Goal: Task Accomplishment & Management: Complete application form

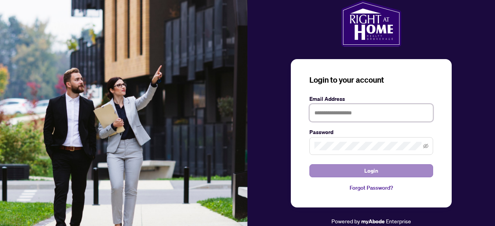
type input "**********"
click at [377, 172] on span "Login" at bounding box center [371, 171] width 14 height 12
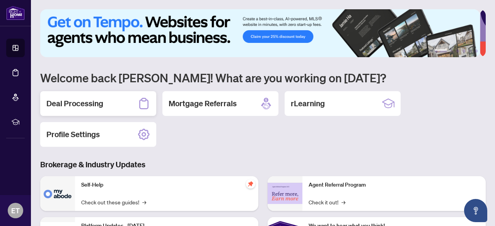
click at [80, 105] on h2 "Deal Processing" at bounding box center [74, 103] width 57 height 11
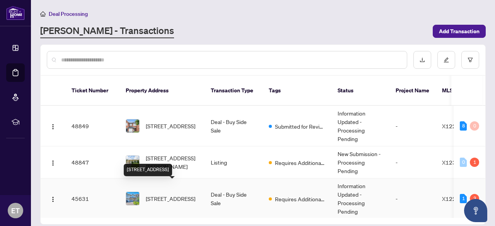
click at [161, 195] on span "[STREET_ADDRESS]" at bounding box center [171, 199] width 50 height 9
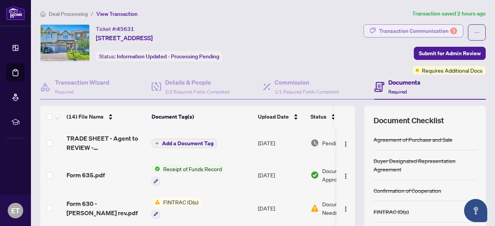
click at [436, 32] on div "Transaction Communication 3" at bounding box center [418, 31] width 78 height 12
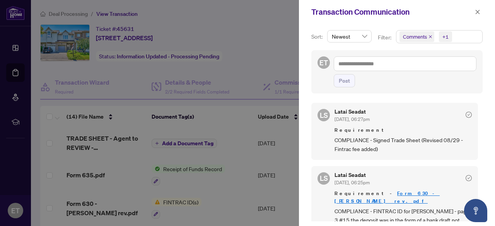
click at [481, 112] on div "Sort: Newest Filter: Comments +1 ET Post [PERSON_NAME] Seadat [DATE], 06:27pm R…" at bounding box center [397, 125] width 196 height 202
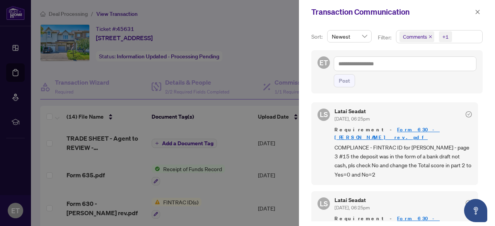
scroll to position [70, 0]
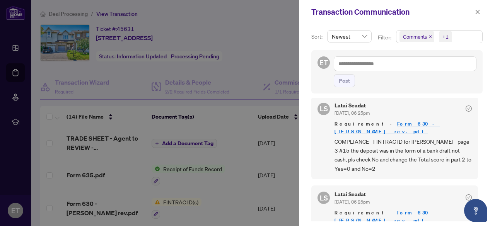
click at [276, 47] on div at bounding box center [247, 113] width 495 height 226
click at [480, 11] on icon "close" at bounding box center [477, 11] width 5 height 5
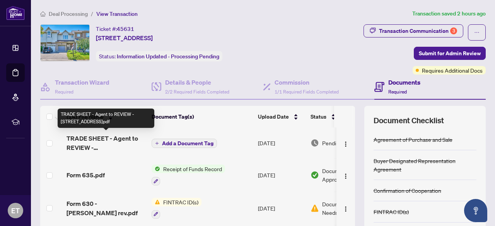
click at [123, 139] on span "TRADE SHEET - Agent to REVIEW - [STREET_ADDRESS]pdf" at bounding box center [106, 143] width 79 height 19
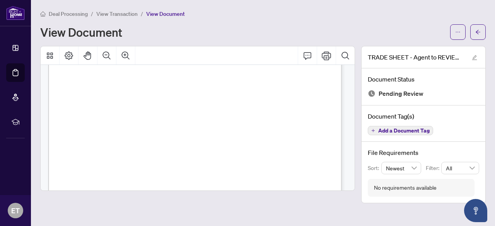
scroll to position [91, 0]
click at [327, 59] on icon "Print" at bounding box center [326, 55] width 9 height 9
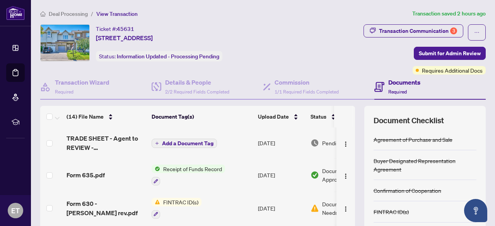
click at [188, 144] on span "Add a Document Tag" at bounding box center [187, 143] width 51 height 5
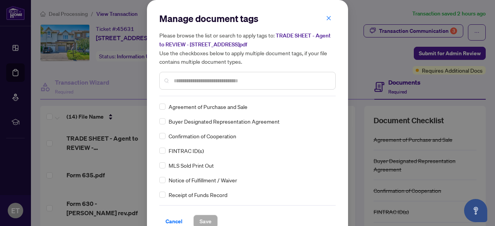
click at [193, 80] on input "text" at bounding box center [252, 81] width 156 height 9
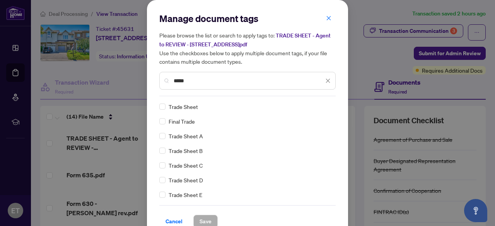
type input "*****"
click at [194, 219] on button "Save" at bounding box center [205, 221] width 24 height 13
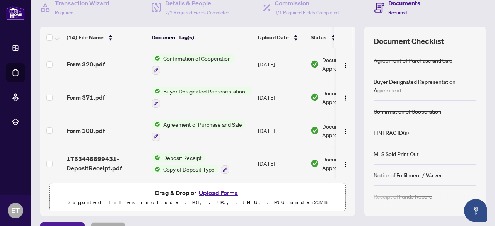
scroll to position [80, 0]
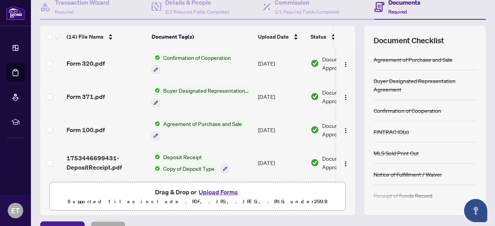
click at [226, 190] on button "Upload Forms" at bounding box center [219, 192] width 44 height 10
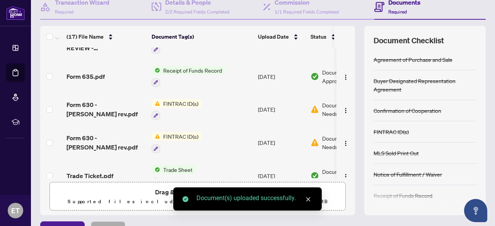
scroll to position [0, 0]
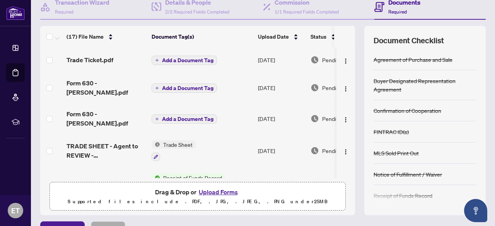
click at [180, 59] on span "Add a Document Tag" at bounding box center [187, 60] width 51 height 5
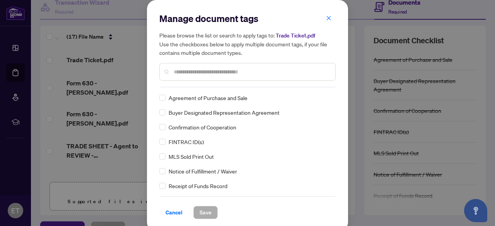
click at [207, 84] on div "Manage document tags Please browse the list or search to apply tags to: Trade T…" at bounding box center [247, 49] width 176 height 75
click at [210, 76] on div at bounding box center [247, 72] width 176 height 18
click at [210, 72] on input "text" at bounding box center [252, 72] width 156 height 9
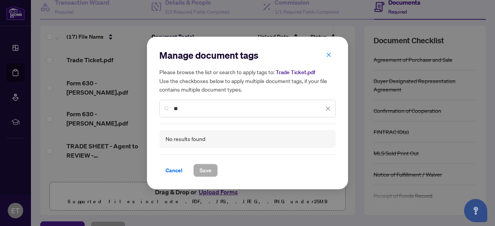
type input "**"
click at [472, 52] on div "Manage document tags Please browse the list or search to apply tags to: Trade T…" at bounding box center [247, 113] width 495 height 226
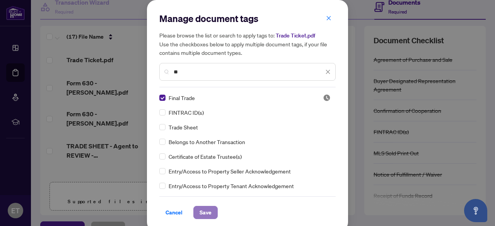
click at [200, 209] on span "Save" at bounding box center [206, 213] width 12 height 12
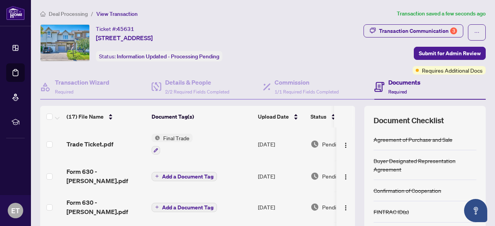
click at [188, 174] on span "Add a Document Tag" at bounding box center [187, 176] width 51 height 5
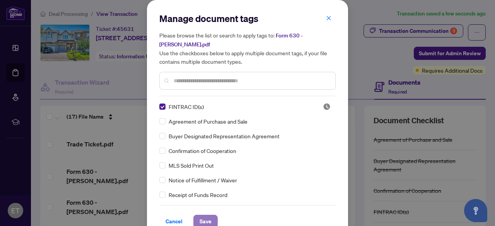
click at [200, 219] on span "Save" at bounding box center [206, 222] width 12 height 12
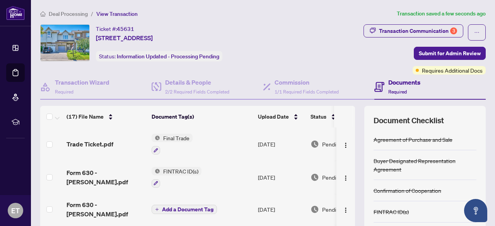
click at [186, 209] on span "Add a Document Tag" at bounding box center [187, 209] width 51 height 5
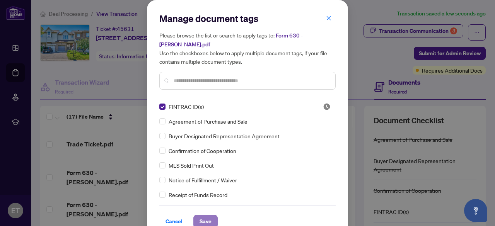
click at [200, 217] on span "Save" at bounding box center [206, 222] width 12 height 12
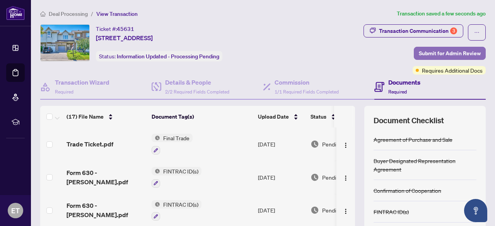
click at [423, 49] on span "Submit for Admin Review" at bounding box center [450, 53] width 62 height 12
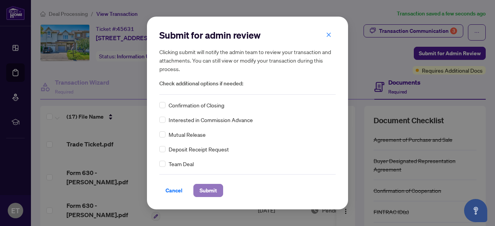
click at [211, 192] on span "Submit" at bounding box center [208, 191] width 17 height 12
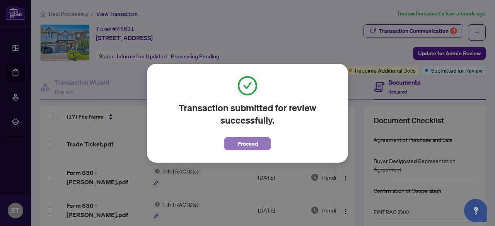
click at [248, 140] on span "Proceed" at bounding box center [248, 144] width 21 height 12
